Goal: Task Accomplishment & Management: Manage account settings

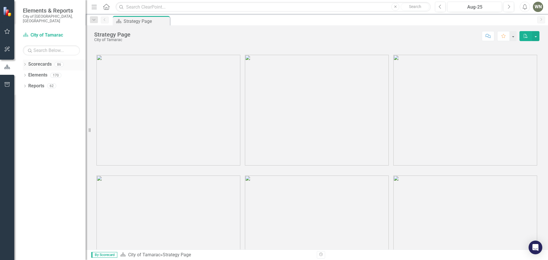
click at [59, 62] on div "86" at bounding box center [59, 64] width 9 height 5
click at [33, 61] on link "Scorecards" at bounding box center [39, 64] width 23 height 7
click at [7, 32] on icon "button" at bounding box center [7, 31] width 6 height 5
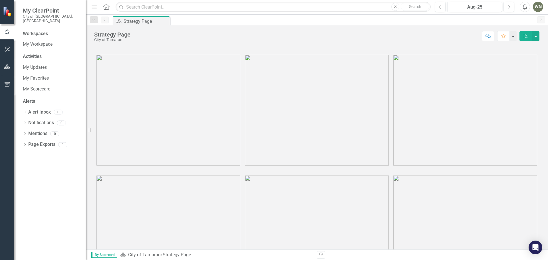
click at [36, 31] on div "Workspaces" at bounding box center [35, 34] width 25 height 7
click at [38, 86] on link "My Scorecard" at bounding box center [51, 89] width 57 height 7
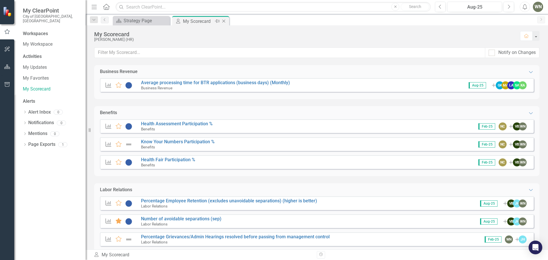
click at [202, 19] on div "My Scorecard" at bounding box center [198, 21] width 31 height 7
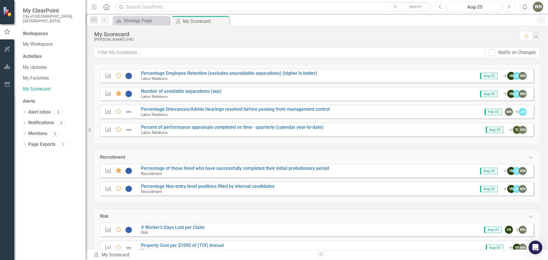
scroll to position [114, 0]
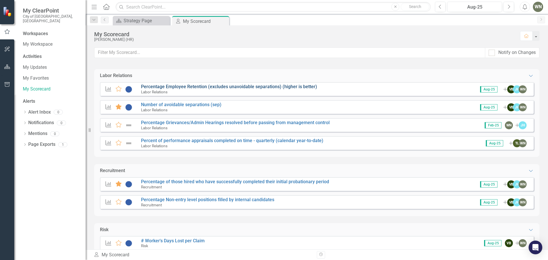
click at [182, 85] on link "Percentage Employee Retention (excludes unavoidable separations) (higher is bet…" at bounding box center [229, 86] width 176 height 5
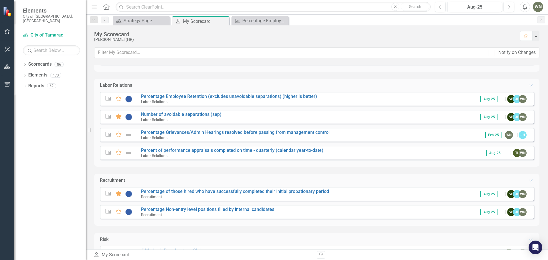
scroll to position [114, 0]
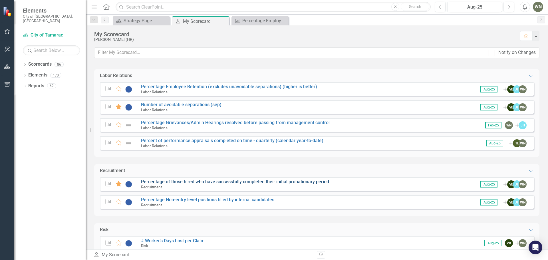
click at [170, 182] on link "Percentage of those hired who have successfully completed their initial probati…" at bounding box center [235, 181] width 188 height 5
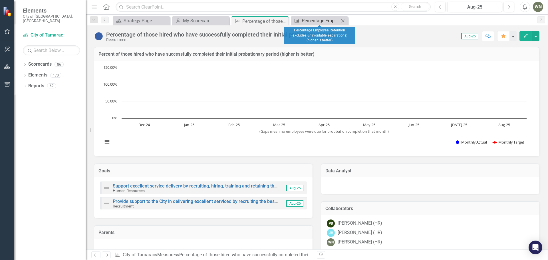
click at [323, 19] on div "Percentage Employee Retention (excludes unavoidable separations) (higher is bet…" at bounding box center [321, 20] width 38 height 7
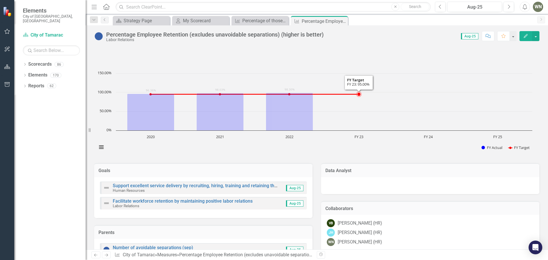
click at [491, 129] on rect "Interactive chart" at bounding box center [314, 114] width 441 height 86
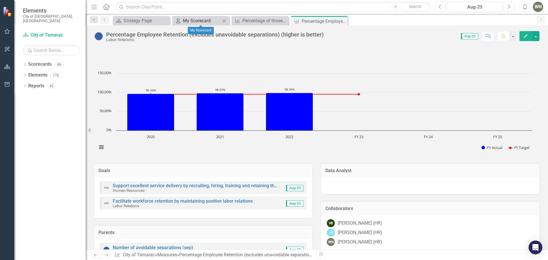
click at [198, 19] on div "My Scorecard" at bounding box center [202, 20] width 38 height 7
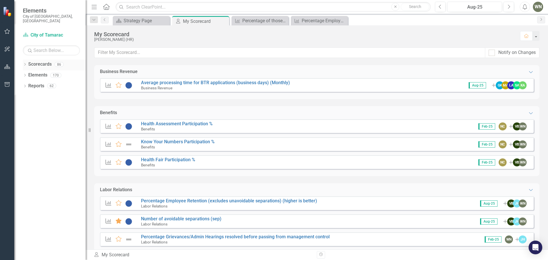
click at [38, 61] on link "Scorecards" at bounding box center [39, 64] width 23 height 7
click at [24, 63] on icon "Dropdown" at bounding box center [25, 64] width 4 height 3
click at [21, 73] on icon "Dropdown" at bounding box center [19, 74] width 4 height 3
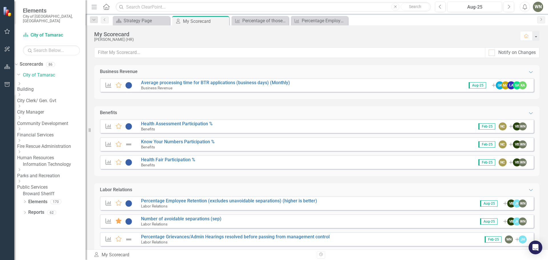
click at [21, 150] on icon "Dropdown" at bounding box center [19, 151] width 4 height 3
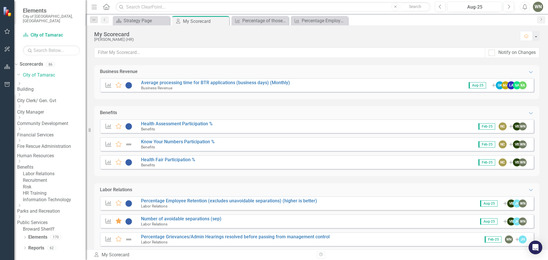
click at [47, 180] on link "Recruitment" at bounding box center [54, 180] width 63 height 7
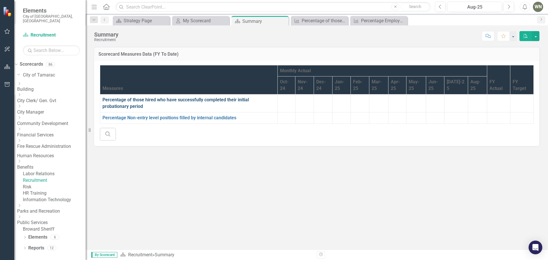
click at [132, 100] on link "Percentage of those hired who have successfully completed their initial probati…" at bounding box center [176, 103] width 146 height 12
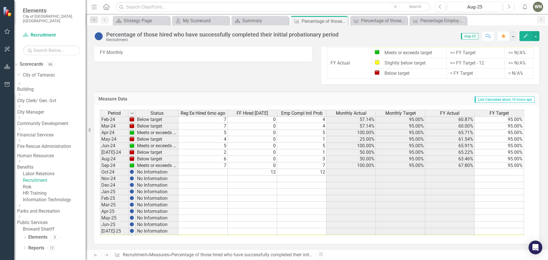
scroll to position [210, 0]
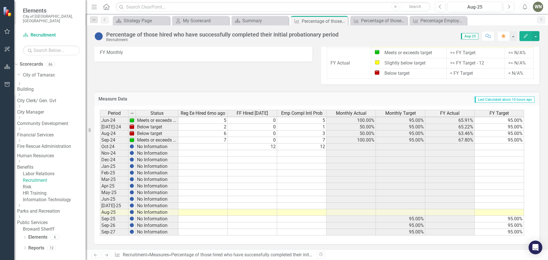
click at [207, 149] on tbody "Nov-22 Meets or exceeds target 5 0 5 100.00% 95.00% 100.00% 95.00% Dec-22 Below…" at bounding box center [312, 113] width 424 height 243
click at [419, 146] on td at bounding box center [400, 147] width 49 height 7
click at [514, 148] on td at bounding box center [499, 147] width 49 height 7
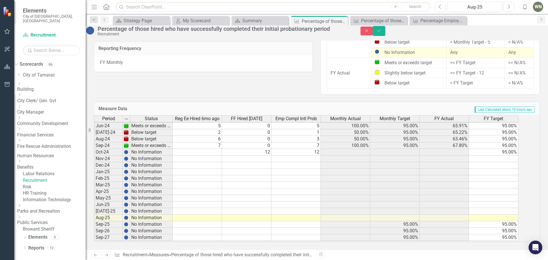
type textarea "95"
click at [512, 149] on td "95.00%" at bounding box center [493, 152] width 49 height 7
drag, startPoint x: 524, startPoint y: 151, endPoint x: 514, endPoint y: 211, distance: 60.4
click at [94, 211] on div "Period Status Reg Ee Hired 6mo ago FF Hired [DATE] Emp Compl Intl Prob Monthly …" at bounding box center [94, 135] width 0 height 211
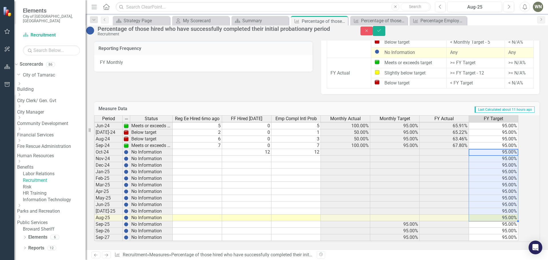
scroll to position [396, 0]
click at [216, 149] on td at bounding box center [197, 152] width 49 height 7
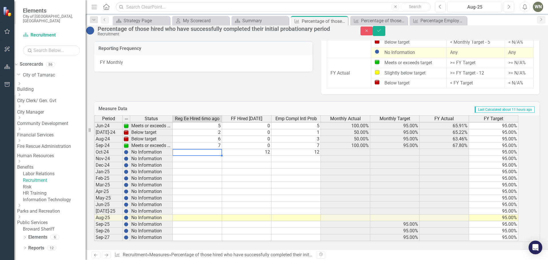
click at [214, 149] on td at bounding box center [197, 152] width 49 height 7
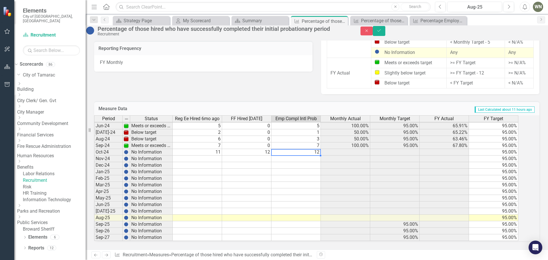
click at [267, 149] on td "12" at bounding box center [246, 152] width 49 height 7
type textarea "10"
click at [382, 142] on td "95.00%" at bounding box center [394, 145] width 49 height 7
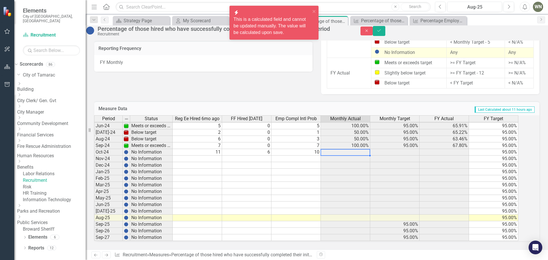
click at [363, 149] on td at bounding box center [345, 152] width 49 height 7
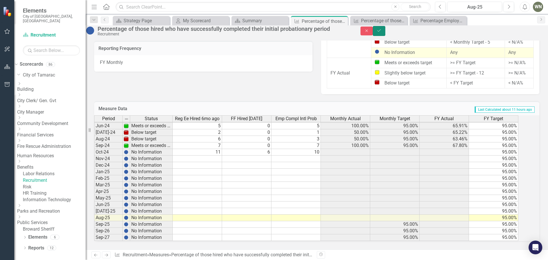
click at [382, 33] on icon "Save" at bounding box center [379, 31] width 5 height 4
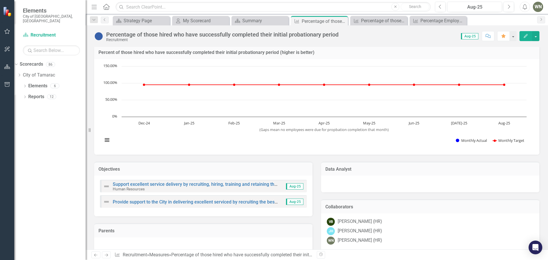
scroll to position [0, 0]
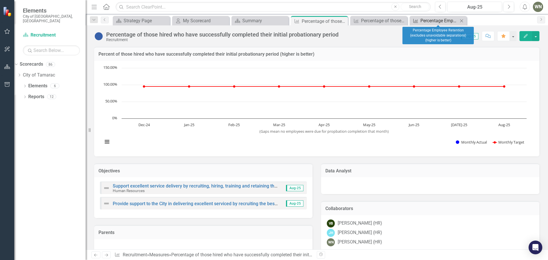
click at [425, 21] on div "Percentage Employee Retention (excludes unavoidable separations) (higher is bet…" at bounding box center [440, 20] width 38 height 7
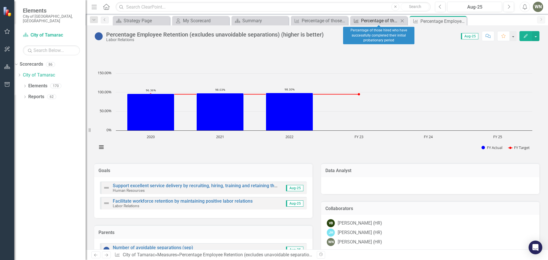
click at [387, 23] on div "Percentage of those hired who have successfully completed their initial probati…" at bounding box center [380, 20] width 38 height 7
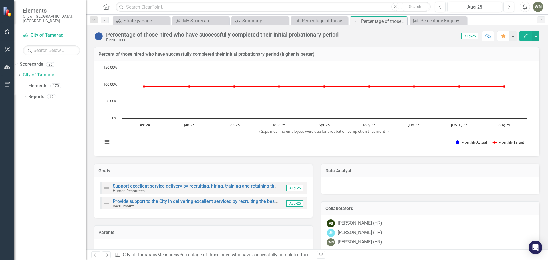
click at [25, 71] on div "Dropdown Scorecards 86 Dropdown City of Tamarac Dropdown Building Certificate o…" at bounding box center [49, 71] width 71 height 22
click at [21, 73] on div "Dropdown" at bounding box center [19, 75] width 4 height 5
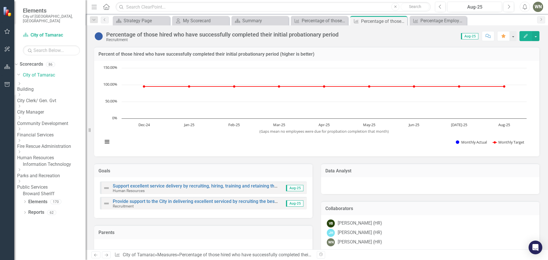
click at [21, 150] on icon "Dropdown" at bounding box center [19, 151] width 4 height 3
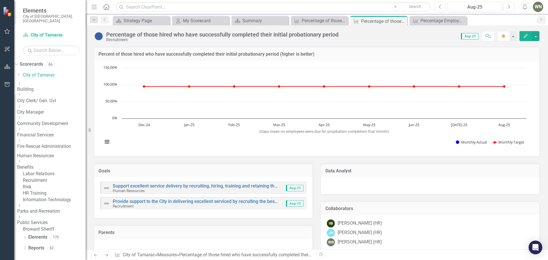
click at [51, 177] on link "Recruitment" at bounding box center [54, 180] width 63 height 7
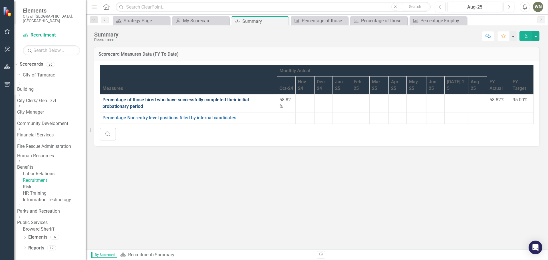
click at [126, 101] on link "Percentage of those hired who have successfully completed their initial probati…" at bounding box center [176, 103] width 146 height 12
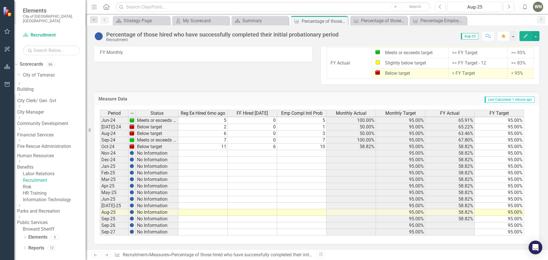
click at [220, 154] on tbody "Nov-22 Meets or exceeds target 5 0 5 100.00% 95.00% 100.00% 95.00% Dec-22 Below…" at bounding box center [312, 113] width 424 height 243
type textarea "3"
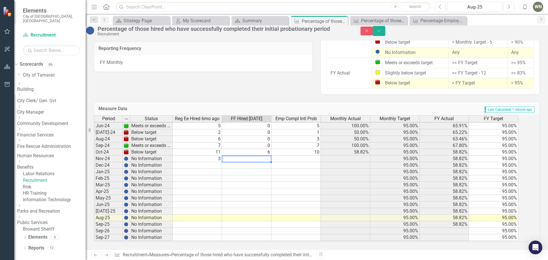
type textarea "0"
click at [250, 162] on td at bounding box center [246, 165] width 49 height 7
click at [215, 162] on td at bounding box center [197, 165] width 49 height 7
type textarea "5"
type textarea "0"
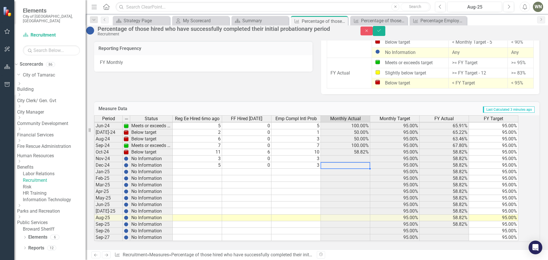
type textarea "3"
click at [94, 170] on div "Period Status Reg Ee Hired 6mo ago FF Hired [DATE] Emp Compl Intl Prob Monthly …" at bounding box center [94, 135] width 0 height 211
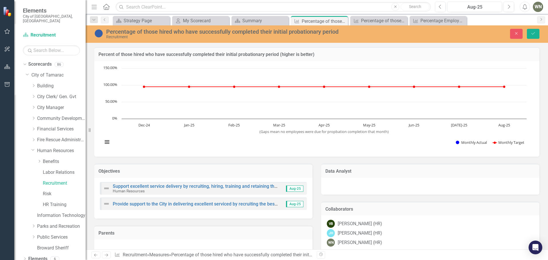
scroll to position [210, 0]
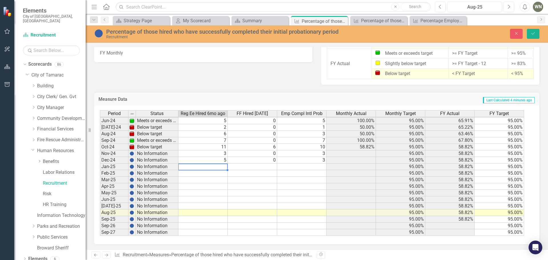
click at [212, 167] on td at bounding box center [202, 167] width 49 height 7
type textarea "1"
type textarea "0"
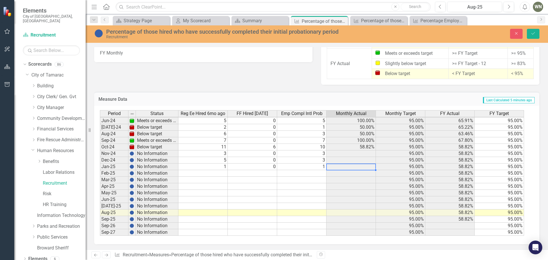
type textarea "1"
click at [207, 174] on td at bounding box center [202, 173] width 49 height 7
click at [216, 166] on td "1" at bounding box center [202, 167] width 49 height 7
click at [319, 165] on td "1" at bounding box center [301, 167] width 49 height 7
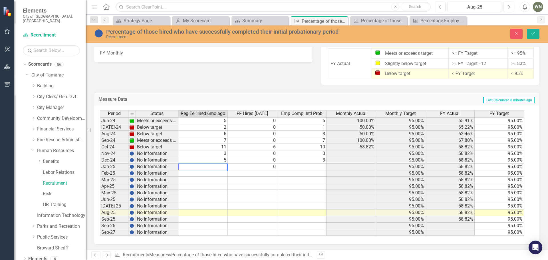
click at [218, 166] on td at bounding box center [202, 167] width 49 height 7
click at [208, 167] on td at bounding box center [202, 167] width 49 height 7
click at [213, 167] on td at bounding box center [202, 167] width 49 height 7
click at [208, 175] on td at bounding box center [202, 173] width 49 height 7
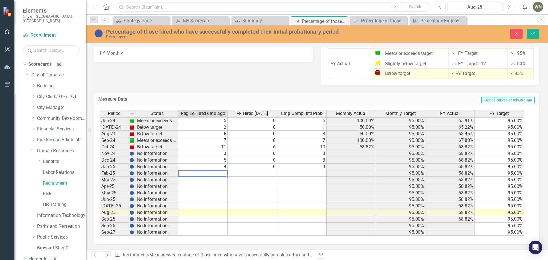
type textarea "1"
type textarea "0"
type textarea "1"
click at [217, 180] on td at bounding box center [202, 180] width 49 height 7
click at [206, 180] on td at bounding box center [202, 180] width 49 height 7
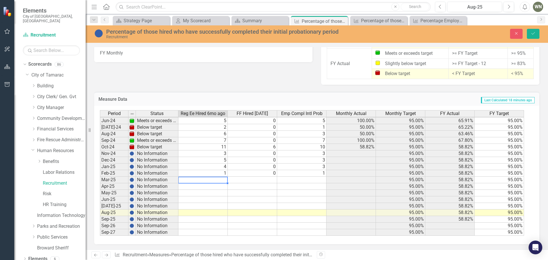
click at [206, 180] on td at bounding box center [202, 180] width 49 height 7
click at [206, 180] on textarea at bounding box center [203, 180] width 50 height 7
type textarea "10"
type textarea "0"
type textarea "8"
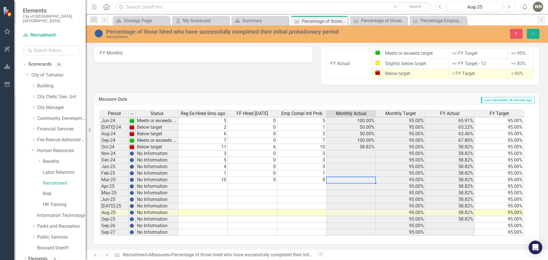
click at [201, 186] on td at bounding box center [202, 186] width 49 height 7
click at [265, 186] on td at bounding box center [252, 186] width 49 height 7
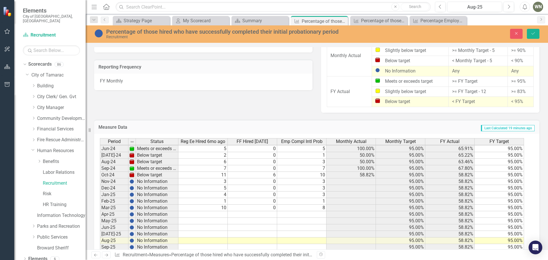
scroll to position [396, 0]
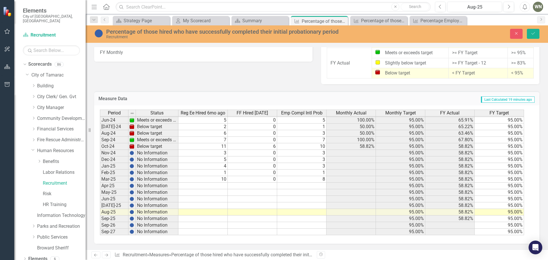
click at [112, 239] on div "Period Status Reg Ee Hired 6mo ago FF Hired [DATE] Emp Compl Intl Prob Monthly …" at bounding box center [316, 174] width 445 height 139
click at [217, 187] on td at bounding box center [202, 186] width 49 height 7
click at [217, 185] on td at bounding box center [202, 186] width 49 height 7
type textarea "4"
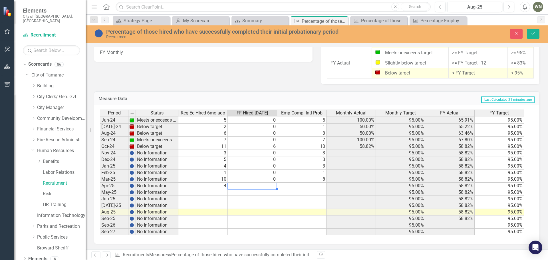
type textarea "0"
click at [221, 192] on td at bounding box center [202, 192] width 49 height 7
type textarea "4"
type textarea "0"
type textarea "4"
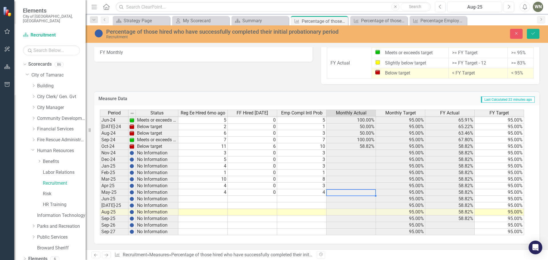
click at [217, 199] on td at bounding box center [202, 199] width 49 height 7
click at [208, 198] on td at bounding box center [202, 199] width 49 height 7
type textarea "1"
type textarea "0"
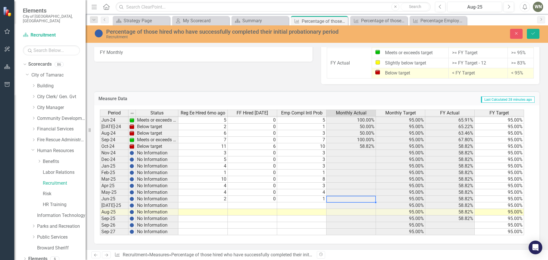
click at [217, 205] on td at bounding box center [202, 205] width 49 height 7
type textarea "4"
type textarea "0"
click at [218, 211] on td at bounding box center [202, 212] width 49 height 7
type textarea "7"
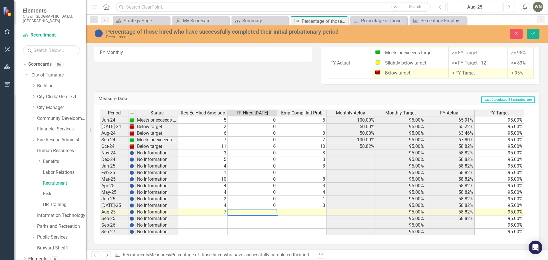
type textarea "0"
type textarea "7"
click at [214, 218] on td at bounding box center [202, 219] width 49 height 7
click at [222, 217] on td at bounding box center [202, 219] width 49 height 7
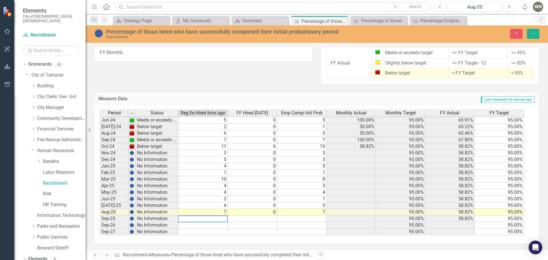
type textarea "4"
type textarea "0"
click at [537, 33] on button "Save" at bounding box center [533, 34] width 13 height 10
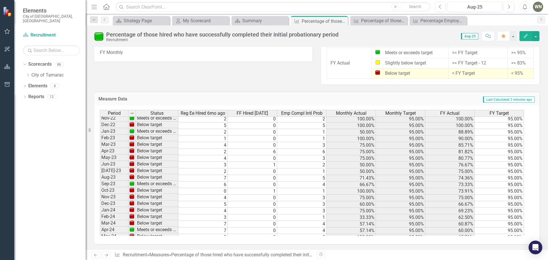
scroll to position [106, 0]
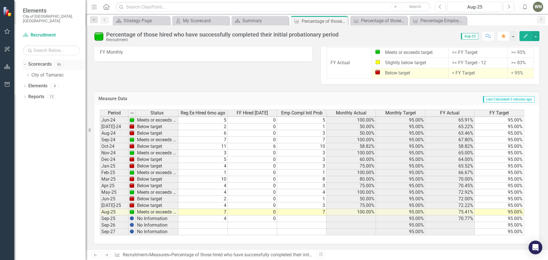
click at [45, 61] on link "Scorecards" at bounding box center [39, 64] width 23 height 7
click at [26, 62] on div "Dropdown" at bounding box center [23, 64] width 5 height 4
click at [43, 61] on link "Scorecards" at bounding box center [39, 64] width 23 height 7
click at [61, 62] on div "86" at bounding box center [59, 64] width 9 height 5
click at [24, 63] on icon "Dropdown" at bounding box center [25, 64] width 4 height 3
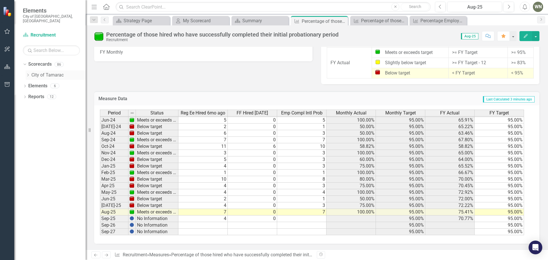
click at [29, 73] on icon "Dropdown" at bounding box center [28, 74] width 4 height 3
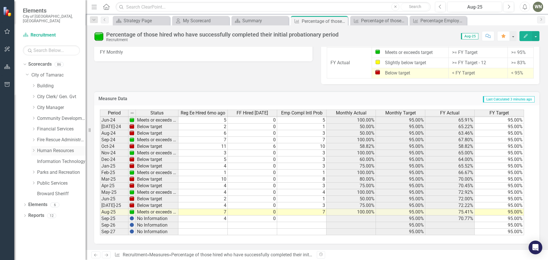
click at [46, 148] on link "Human Resources" at bounding box center [61, 151] width 49 height 7
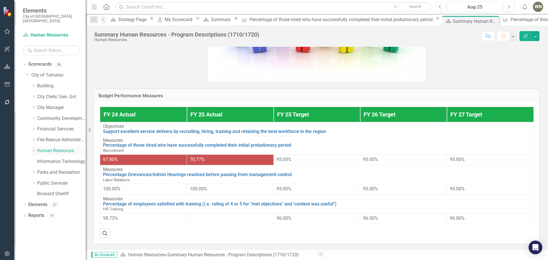
click at [33, 149] on icon "Dropdown" at bounding box center [33, 150] width 4 height 3
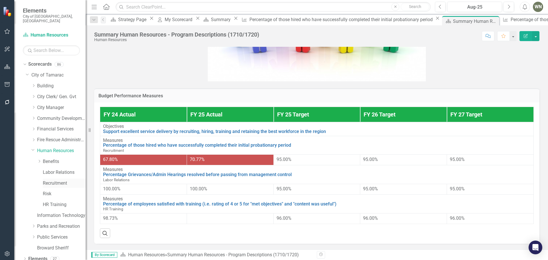
click at [47, 180] on link "Recruitment" at bounding box center [64, 183] width 43 height 7
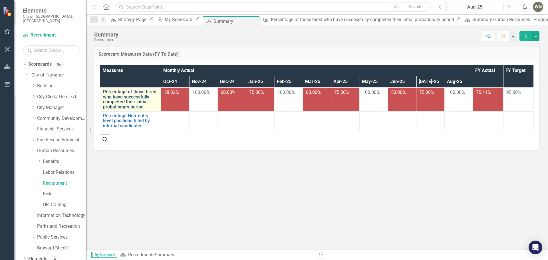
click at [123, 105] on link "Percentage of those hired who have successfully completed their initial probati…" at bounding box center [130, 99] width 55 height 20
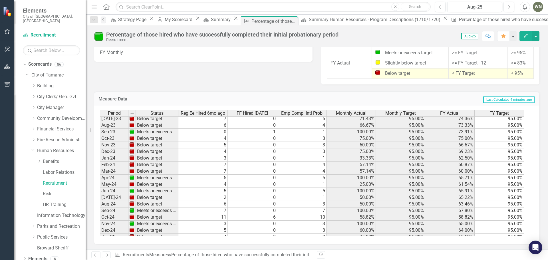
scroll to position [171, 0]
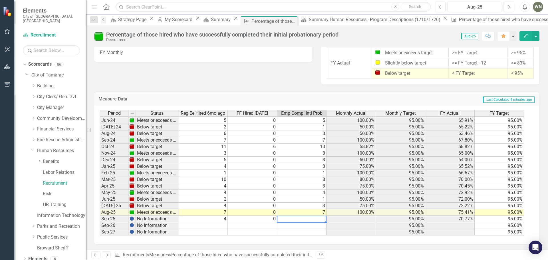
type textarea "4"
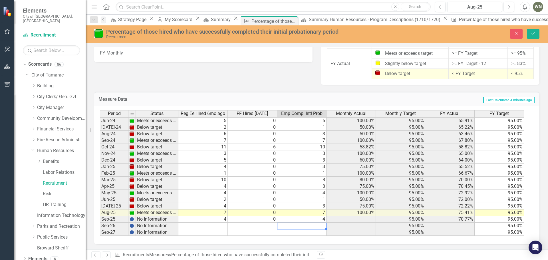
scroll to position [396, 0]
click at [535, 32] on icon "Save" at bounding box center [533, 33] width 5 height 4
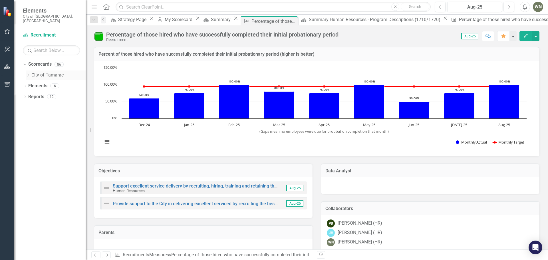
click at [32, 72] on link "City of Tamarac" at bounding box center [58, 75] width 54 height 7
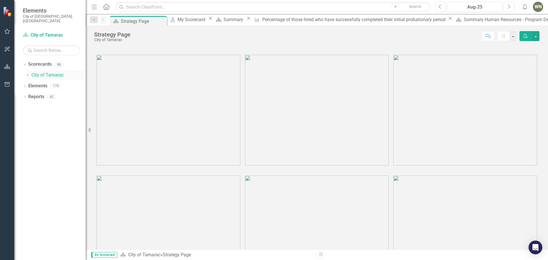
click at [28, 73] on icon "Dropdown" at bounding box center [28, 74] width 4 height 3
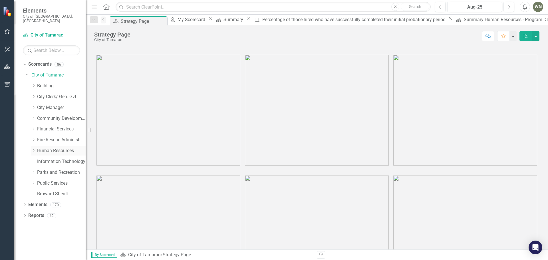
click at [52, 148] on link "Human Resources" at bounding box center [61, 151] width 49 height 7
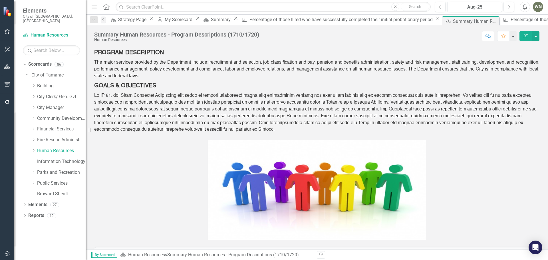
scroll to position [7, 0]
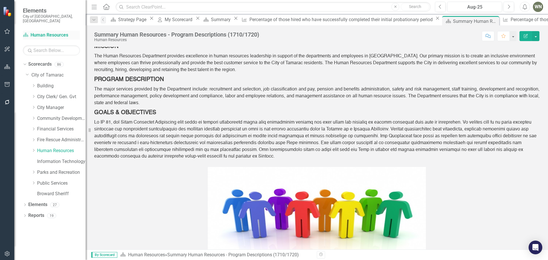
click at [39, 32] on link "Scorecard Human Resources" at bounding box center [51, 35] width 57 height 7
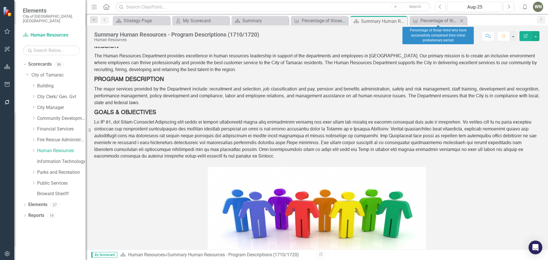
click at [466, 20] on div "Measure Percentage of those hired who have successfully completed their initial…" at bounding box center [438, 20] width 57 height 9
click at [461, 19] on icon at bounding box center [461, 20] width 3 height 3
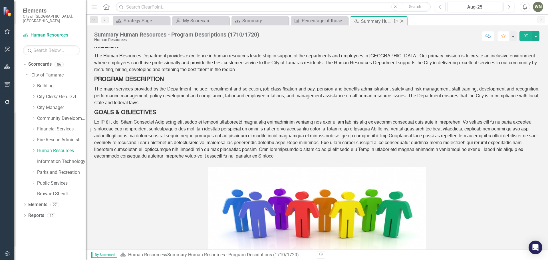
click at [403, 20] on icon at bounding box center [402, 21] width 3 height 3
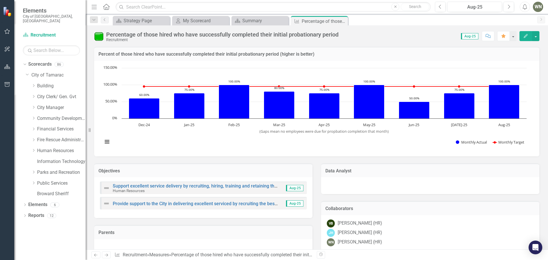
click at [470, 35] on span "Aug-25" at bounding box center [469, 36] width 17 height 6
click at [515, 36] on button "button" at bounding box center [512, 36] width 7 height 10
click at [423, 45] on div "Percentage of those hired who have successfully completed their initial probati…" at bounding box center [317, 137] width 463 height 224
